Goal: Navigation & Orientation: Find specific page/section

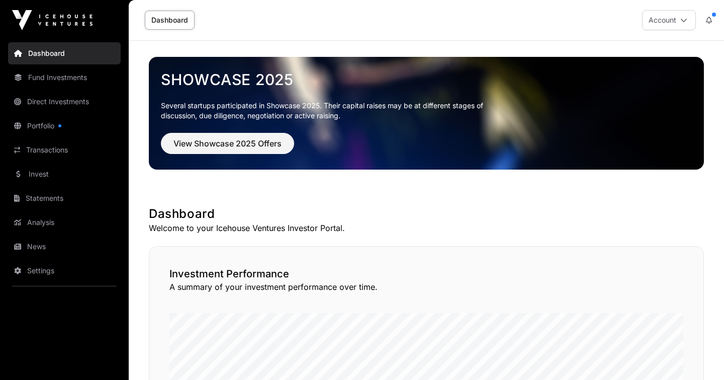
click at [51, 131] on link "Portfolio" at bounding box center [64, 126] width 113 height 22
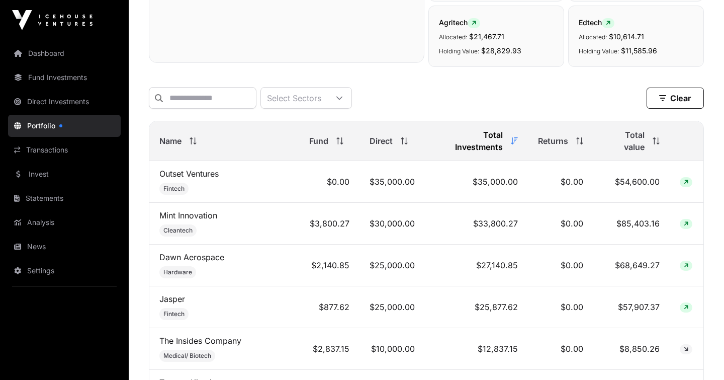
scroll to position [360, 0]
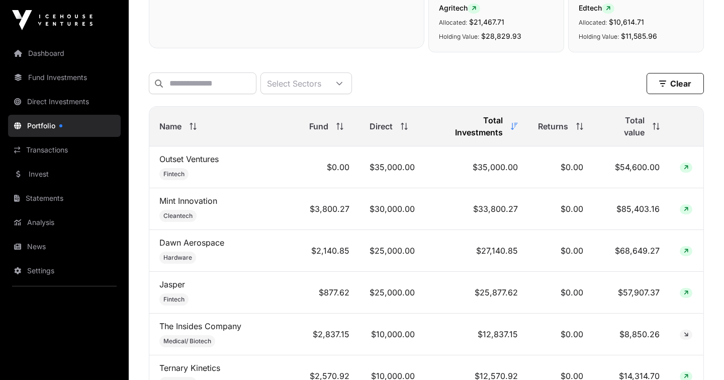
click at [621, 120] on span "Total value" at bounding box center [624, 126] width 41 height 24
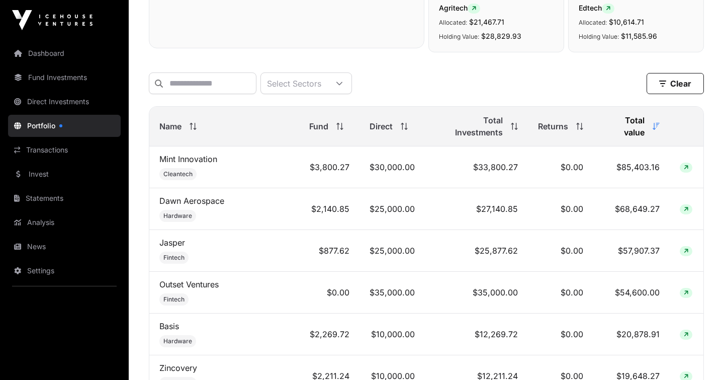
click at [621, 153] on td "$85,403.16" at bounding box center [632, 167] width 76 height 42
click at [180, 154] on link "Mint Innovation" at bounding box center [188, 159] width 58 height 10
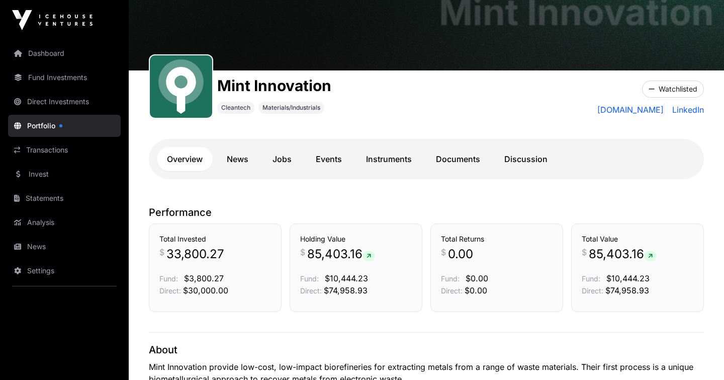
scroll to position [64, 0]
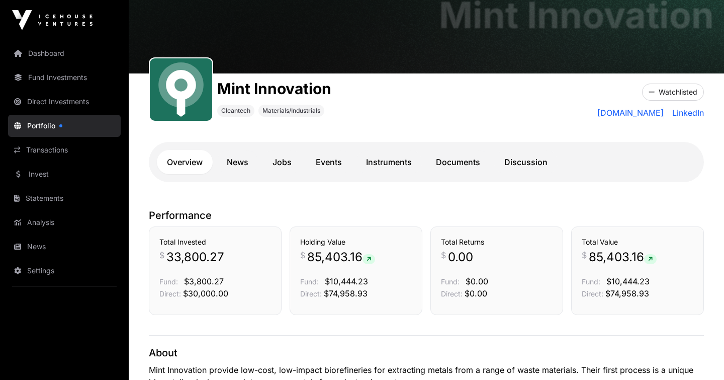
click at [396, 171] on link "Instruments" at bounding box center [389, 162] width 66 height 24
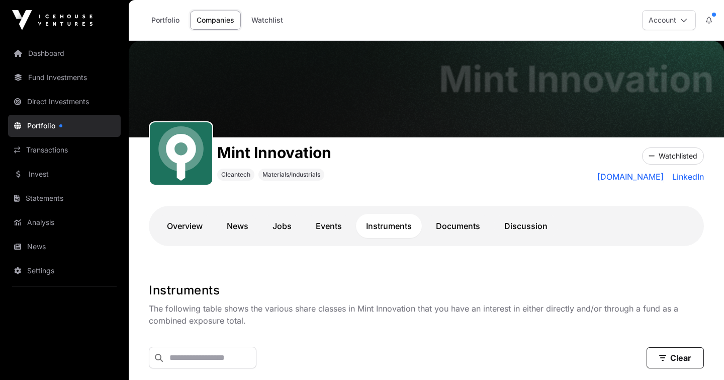
click at [191, 220] on link "Overview" at bounding box center [185, 226] width 56 height 24
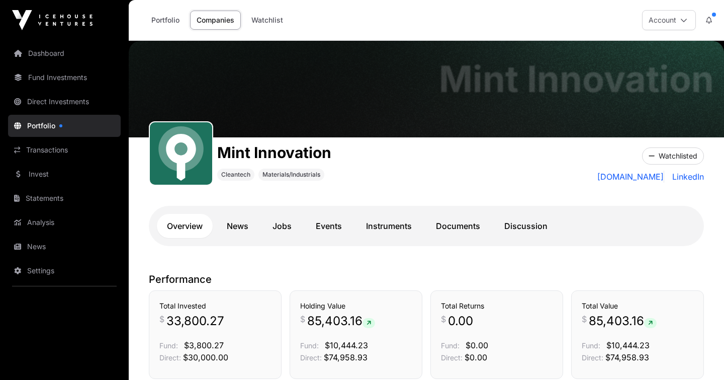
click at [376, 237] on link "Instruments" at bounding box center [389, 226] width 66 height 24
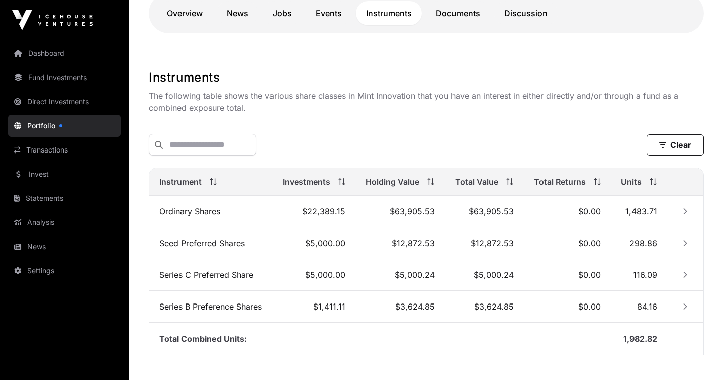
scroll to position [274, 0]
